Goal: Transaction & Acquisition: Book appointment/travel/reservation

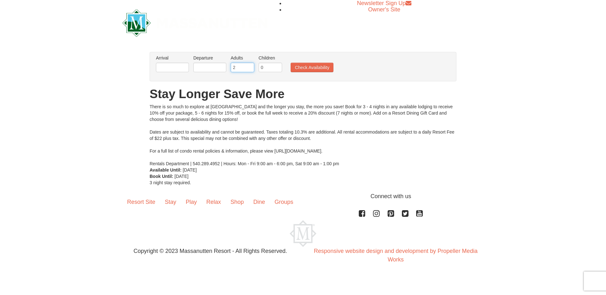
click at [240, 69] on input "2" at bounding box center [242, 68] width 23 height 10
type input "3"
click at [250, 66] on input "3" at bounding box center [242, 68] width 23 height 10
click at [271, 67] on input "0" at bounding box center [269, 68] width 23 height 10
click at [278, 66] on input "1" at bounding box center [269, 68] width 23 height 10
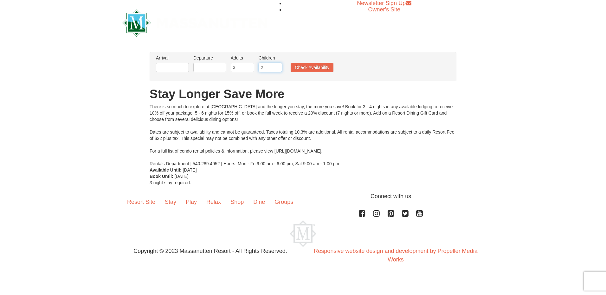
type input "2"
click at [278, 66] on input "2" at bounding box center [269, 68] width 23 height 10
click at [205, 66] on input "text" at bounding box center [209, 68] width 33 height 10
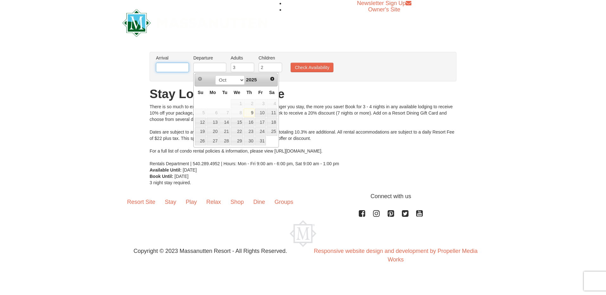
click at [165, 66] on input "text" at bounding box center [172, 68] width 33 height 10
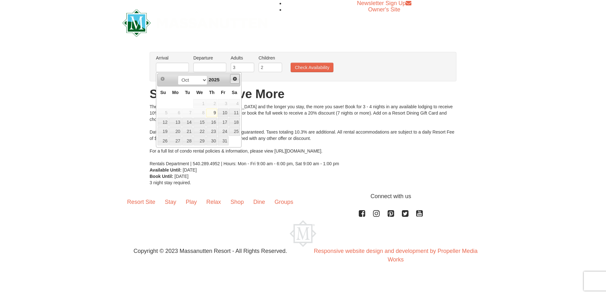
click at [235, 78] on span "Next" at bounding box center [234, 78] width 5 height 5
click at [175, 139] on link "29" at bounding box center [175, 141] width 12 height 9
type input "[DATE]"
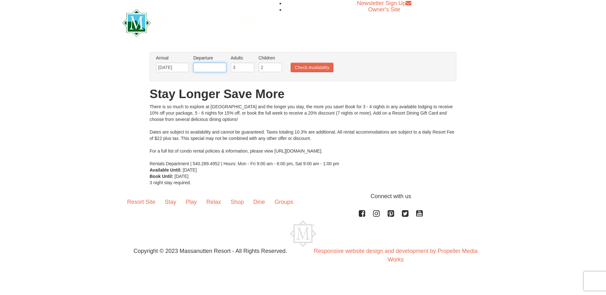
click at [211, 68] on input "text" at bounding box center [209, 68] width 33 height 10
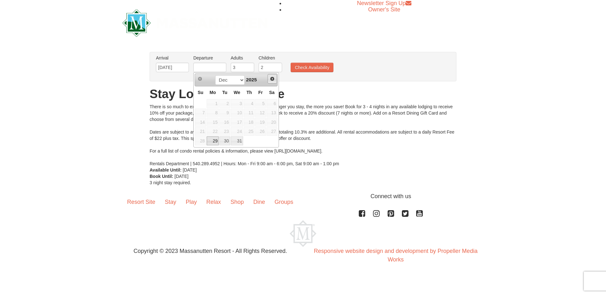
click at [274, 80] on span "Next" at bounding box center [272, 78] width 5 height 5
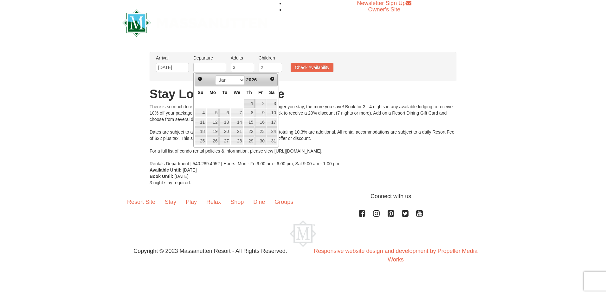
click at [251, 102] on link "1" at bounding box center [249, 103] width 11 height 9
type input "[DATE]"
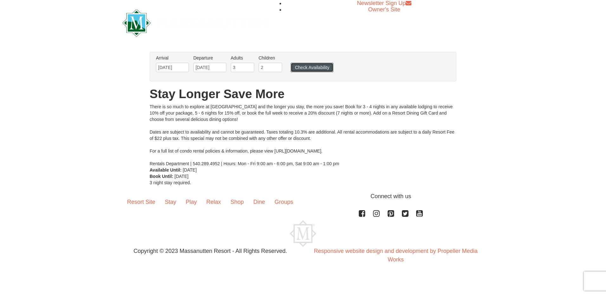
click at [319, 67] on button "Check Availability" at bounding box center [311, 68] width 43 height 10
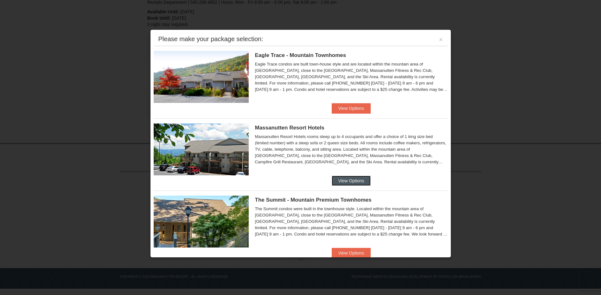
click at [356, 181] on button "View Options" at bounding box center [351, 181] width 39 height 10
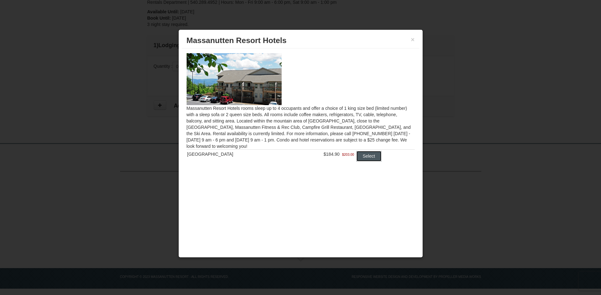
click at [368, 158] on button "Select" at bounding box center [368, 156] width 25 height 10
